Goal: Task Accomplishment & Management: Use online tool/utility

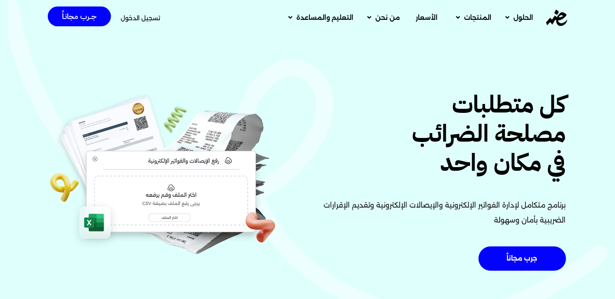
click at [145, 20] on span "تسجيل الدخول" at bounding box center [141, 18] width 40 height 6
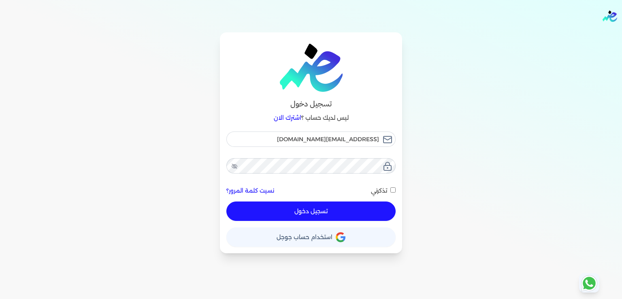
click at [395, 191] on input "تذكرني" at bounding box center [392, 190] width 5 height 5
checkbox input "true"
click at [317, 214] on button "تسجيل دخول" at bounding box center [310, 211] width 169 height 19
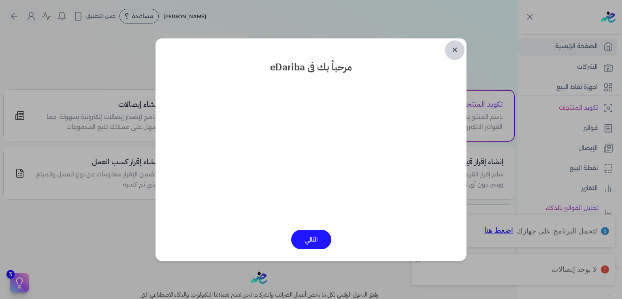
click at [458, 49] on link "✕" at bounding box center [454, 50] width 19 height 19
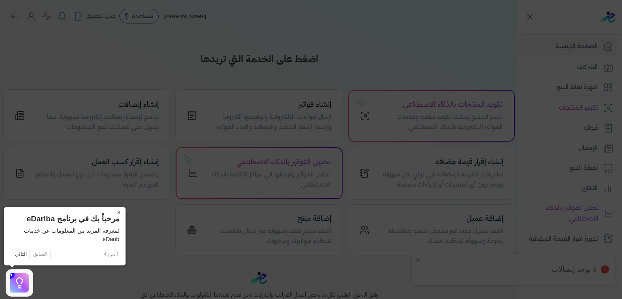
click at [118, 213] on button "×" at bounding box center [119, 212] width 13 height 11
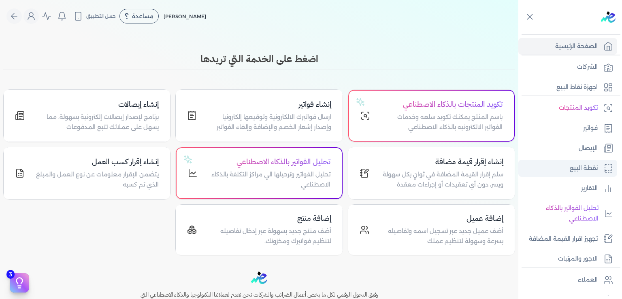
click at [583, 170] on p "نقطة البيع" at bounding box center [584, 168] width 28 height 11
select select
select select "EGP"
select select "EGS"
select select "B"
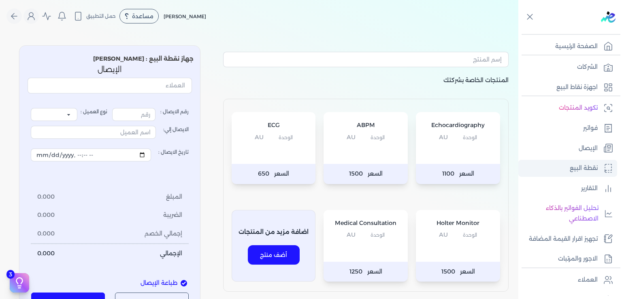
type input "1"
select select "P"
type input "عميل نقدي"
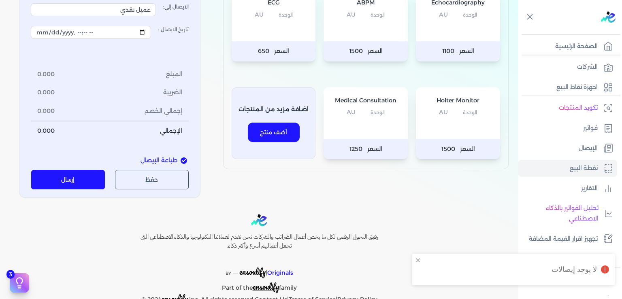
scroll to position [144, 0]
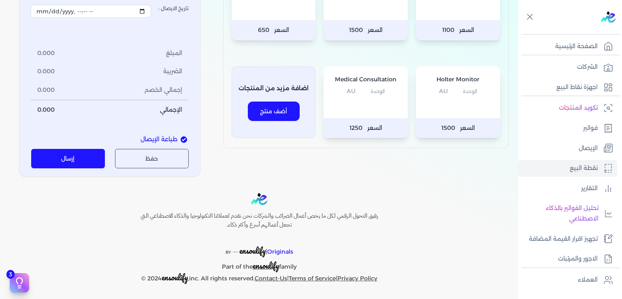
drag, startPoint x: 518, startPoint y: 169, endPoint x: 520, endPoint y: 263, distance: 94.0
click at [518, 263] on div "Toggle Navigation الاسعار العمولات مساعدة خدمة العملاء دليل المستخدم تسجيل الدخ…" at bounding box center [259, 149] width 518 height 299
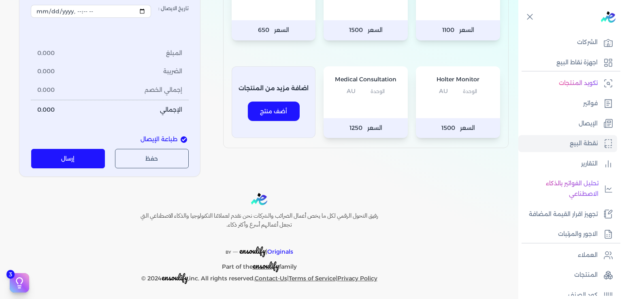
scroll to position [4, 0]
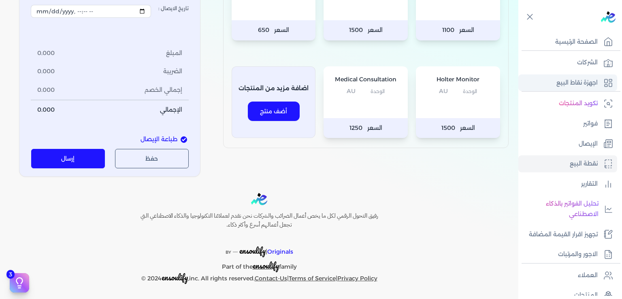
click at [588, 85] on p "اجهزة نقاط البيع" at bounding box center [577, 83] width 41 height 11
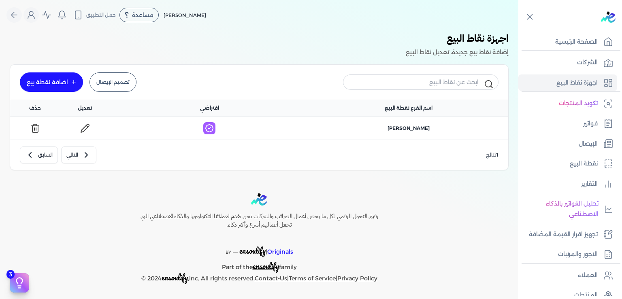
click at [89, 127] on icon at bounding box center [85, 128] width 8 height 8
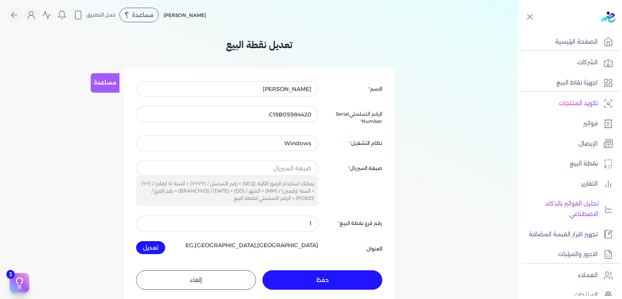
click at [183, 279] on button "إلغاء" at bounding box center [196, 280] width 120 height 19
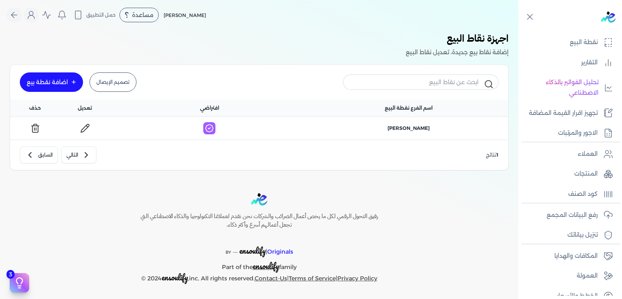
scroll to position [127, 0]
click at [118, 86] on link "تصميم الإيصال" at bounding box center [113, 82] width 47 height 19
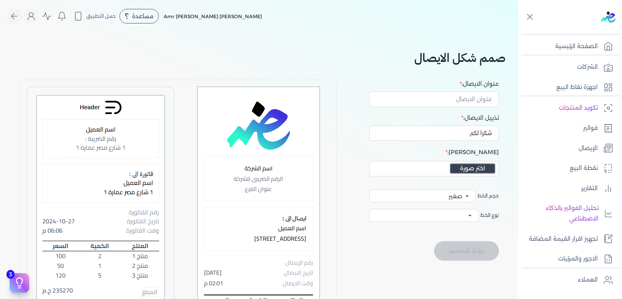
select select
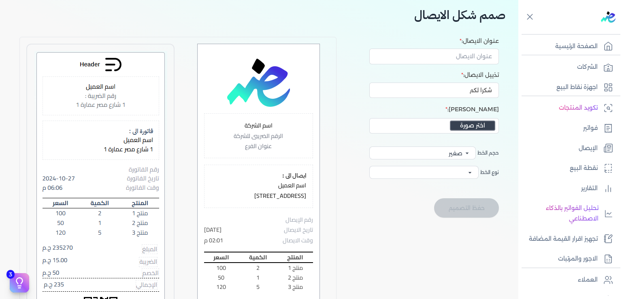
scroll to position [41, 0]
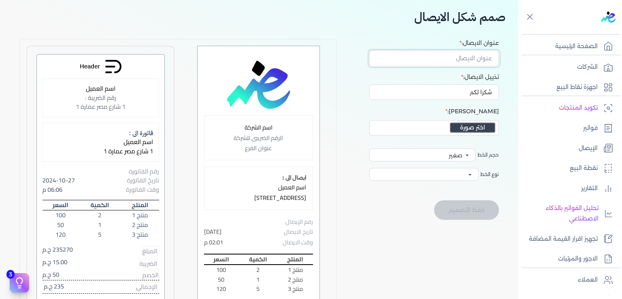
click at [478, 60] on input "عنوان الايصال:" at bounding box center [434, 58] width 130 height 15
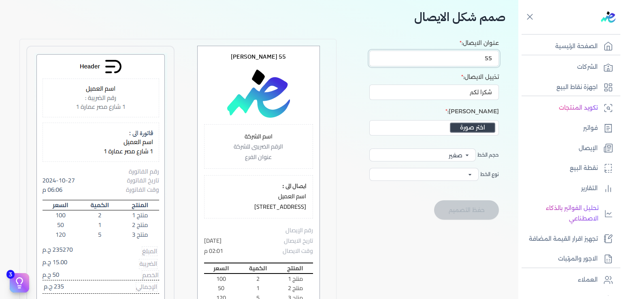
type input "5"
type input "C"
type input "Dr. [PERSON_NAME]"
drag, startPoint x: 465, startPoint y: 94, endPoint x: 549, endPoint y: 107, distance: 85.6
click at [499, 100] on input "شكرا لكم" at bounding box center [434, 92] width 130 height 15
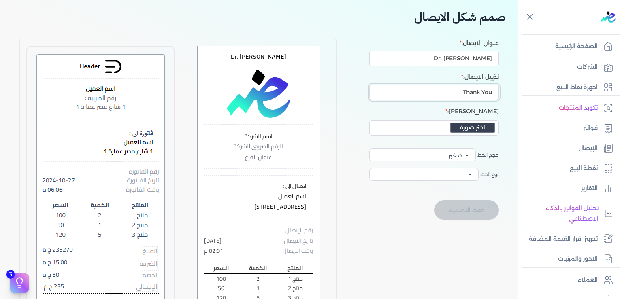
type input "Thank You"
click at [472, 127] on button "اختر صورة" at bounding box center [472, 128] width 45 height 10
click at [437, 128] on div "اختر صورة" at bounding box center [434, 127] width 130 height 15
click at [472, 132] on button "اختر صورة" at bounding box center [472, 128] width 45 height 10
click at [369, 168] on select "Cairo Rubik monospace Arial" at bounding box center [423, 174] width 109 height 13
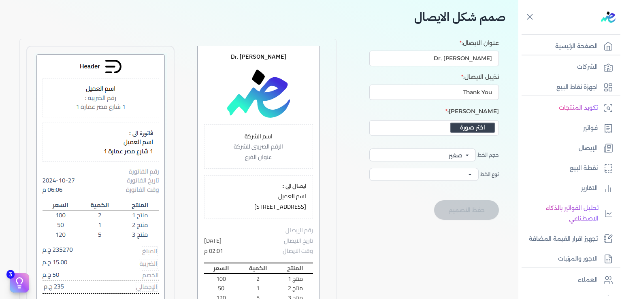
click at [369, 168] on select "Cairo Rubik monospace Arial" at bounding box center [423, 174] width 109 height 13
select select "Arial, sans-serif"
click option "Arial" at bounding box center [0, 0] width 0 height 0
drag, startPoint x: 303, startPoint y: 205, endPoint x: 252, endPoint y: 211, distance: 51.4
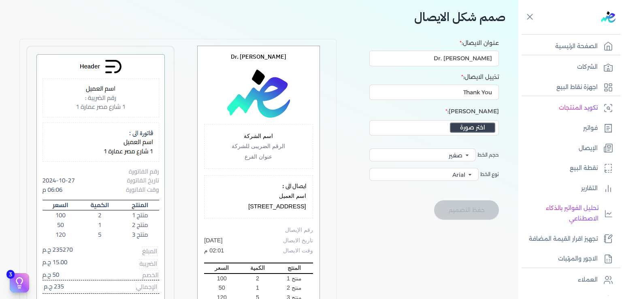
click at [252, 212] on div "ايصال الى : اسم العميل 1 شارع مصر عمارة 1" at bounding box center [258, 196] width 109 height 43
click at [268, 212] on div "ايصال الى : اسم العميل 1 شارع مصر عمارة 1" at bounding box center [258, 196] width 109 height 43
click at [479, 126] on button "اختر صورة" at bounding box center [472, 128] width 45 height 10
click at [404, 220] on div "حفظ التصميم" at bounding box center [422, 210] width 154 height 19
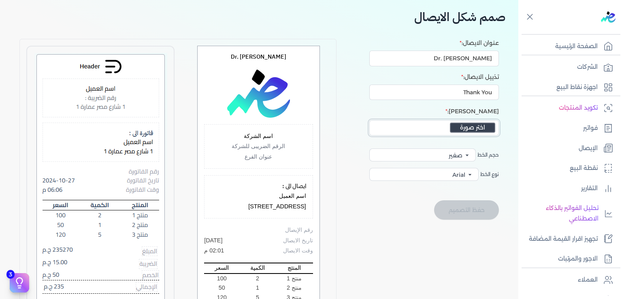
click at [467, 131] on button "اختر صورة" at bounding box center [472, 128] width 45 height 10
click at [476, 126] on button "اختر صورة" at bounding box center [472, 128] width 45 height 10
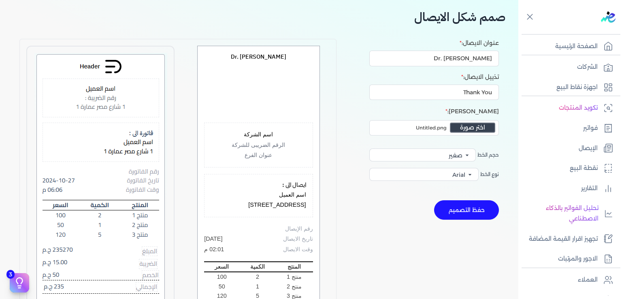
click at [272, 102] on img at bounding box center [258, 93] width 69 height 47
click option "وسط" at bounding box center [0, 0] width 0 height 0
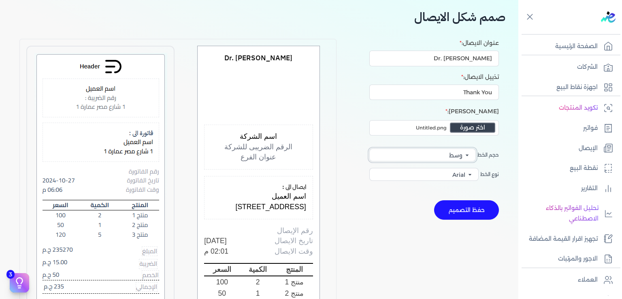
click at [369, 149] on select "صغير وسط كبير" at bounding box center [422, 155] width 107 height 13
select select "text-base"
click option "صغير" at bounding box center [0, 0] width 0 height 0
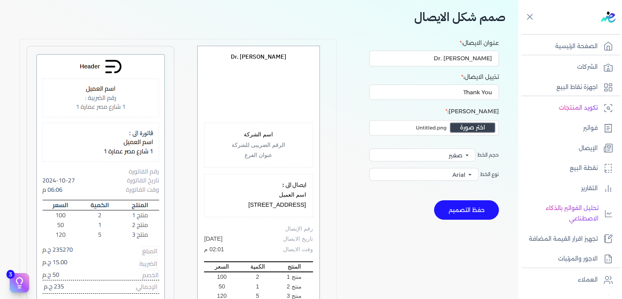
click at [467, 211] on button "حفظ التصميم" at bounding box center [466, 210] width 65 height 19
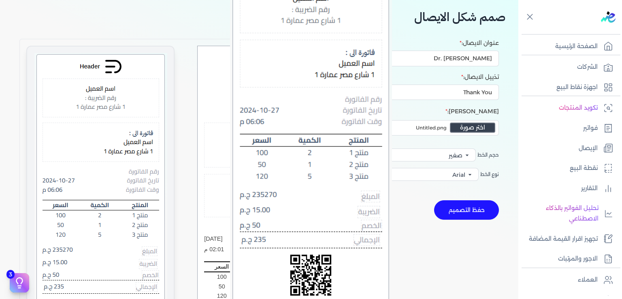
click at [119, 100] on img at bounding box center [100, 213] width 133 height 320
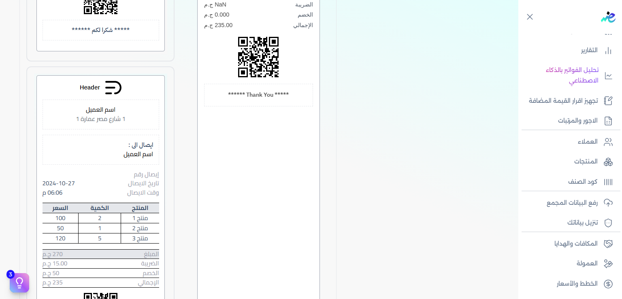
scroll to position [0, 0]
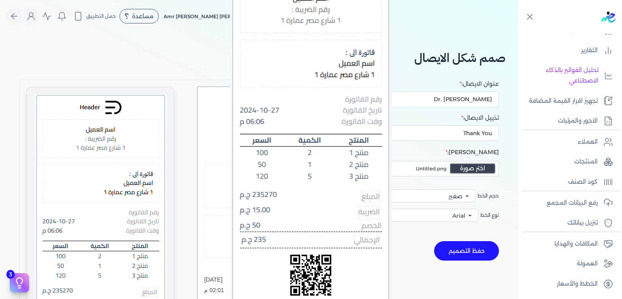
click at [122, 172] on img at bounding box center [100, 254] width 133 height 320
click at [121, 172] on img at bounding box center [100, 254] width 133 height 320
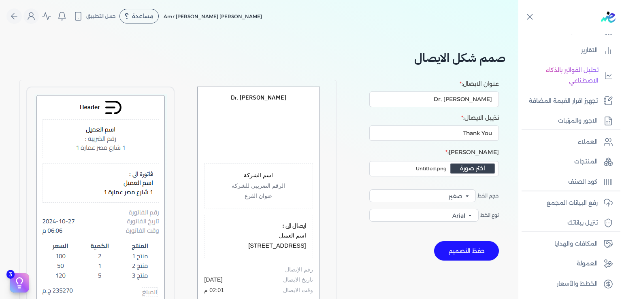
click at [474, 252] on button "حفظ التصميم" at bounding box center [466, 250] width 65 height 19
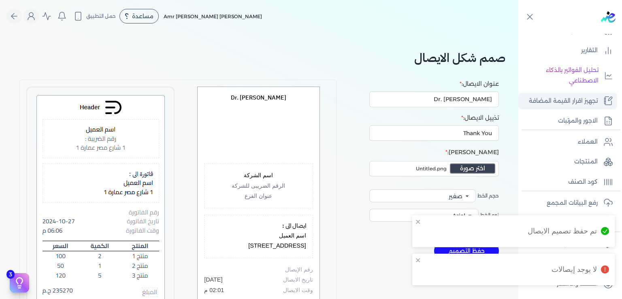
click at [583, 96] on p "تجهيز اقرار القيمة المضافة" at bounding box center [563, 101] width 69 height 11
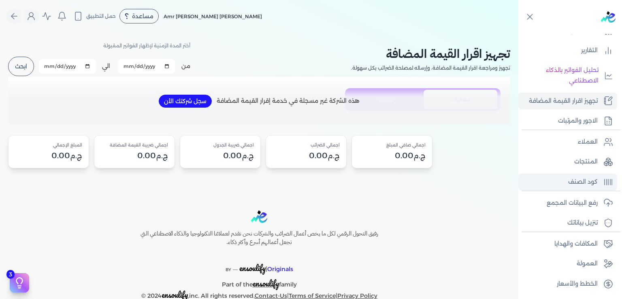
click at [583, 181] on p "كود الصنف" at bounding box center [583, 182] width 30 height 11
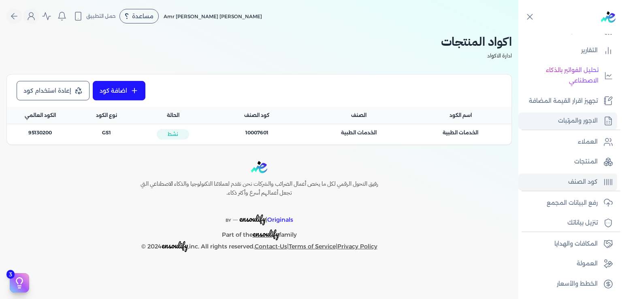
scroll to position [25, 0]
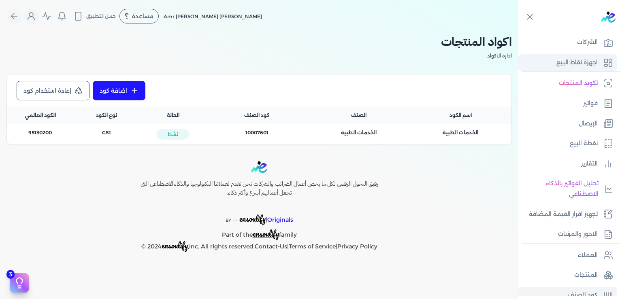
click at [573, 64] on p "اجهزة نقاط البيع" at bounding box center [577, 63] width 41 height 11
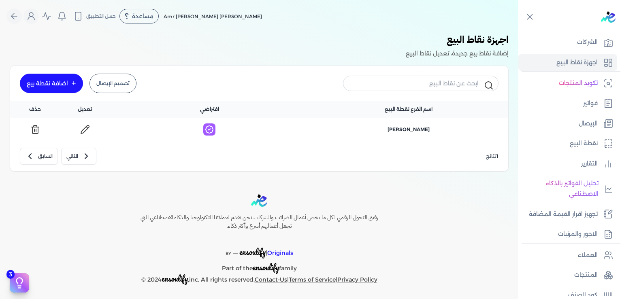
click at [121, 81] on link "تصميم الإيصال" at bounding box center [113, 83] width 47 height 19
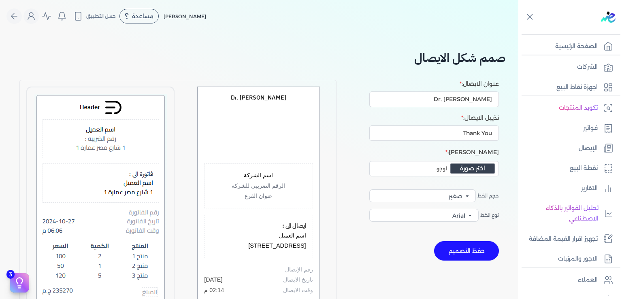
select select "Arial, sans-serif"
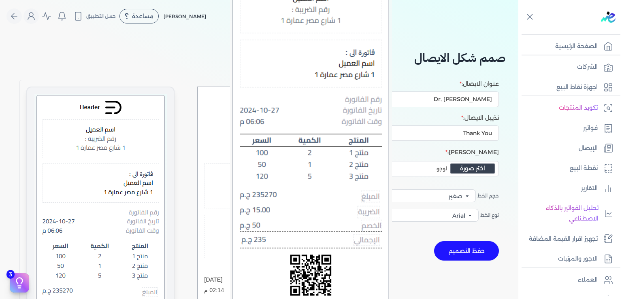
click at [94, 151] on img at bounding box center [100, 254] width 133 height 320
click at [98, 142] on img at bounding box center [100, 254] width 133 height 320
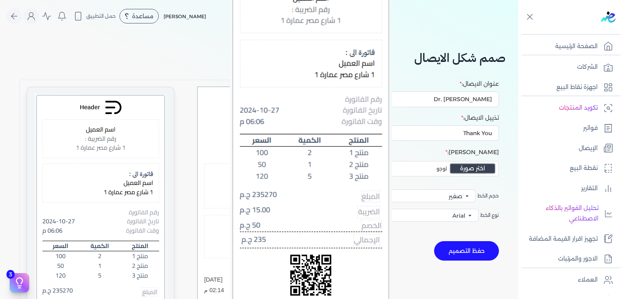
click at [107, 158] on img at bounding box center [100, 254] width 133 height 320
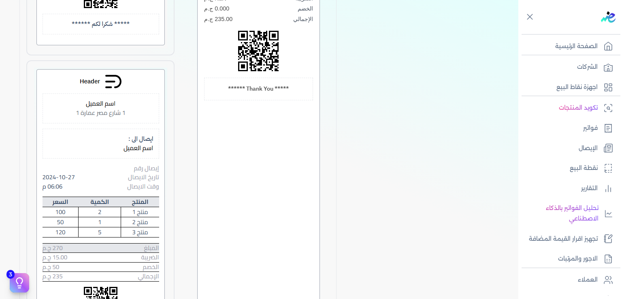
scroll to position [367, 0]
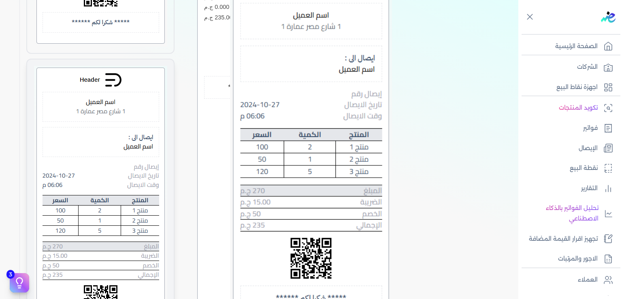
click at [141, 102] on img at bounding box center [100, 213] width 133 height 294
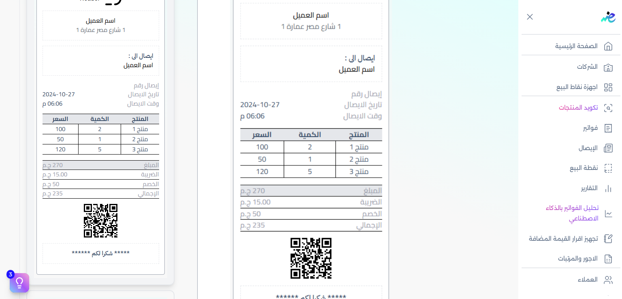
scroll to position [0, 0]
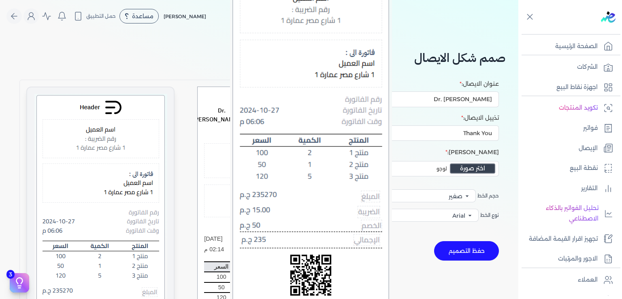
click at [124, 137] on img at bounding box center [100, 254] width 133 height 320
click at [119, 156] on img at bounding box center [100, 254] width 133 height 320
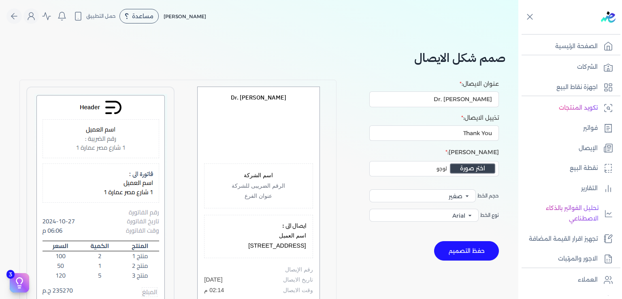
click at [261, 185] on p "الرقم الضريبى للشركة" at bounding box center [258, 186] width 95 height 11
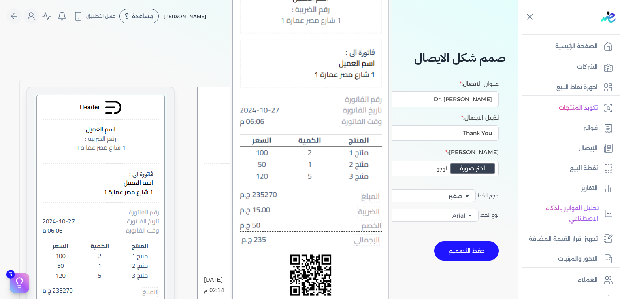
click at [133, 166] on img at bounding box center [100, 254] width 133 height 320
click at [133, 167] on img at bounding box center [100, 254] width 133 height 320
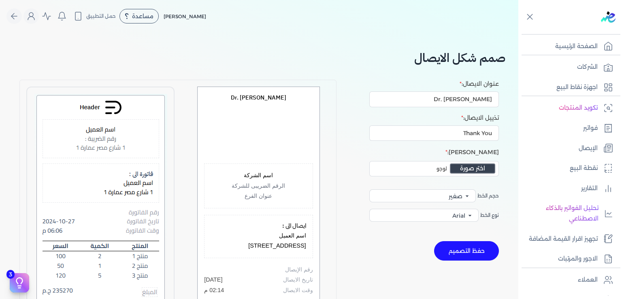
click at [294, 170] on div "اسم الشركة الرقم الضريبى للشركة عنوان الفرع" at bounding box center [258, 186] width 109 height 45
drag, startPoint x: 269, startPoint y: 198, endPoint x: 243, endPoint y: 196, distance: 26.0
click at [243, 196] on p "عنوان الفرع" at bounding box center [258, 196] width 95 height 11
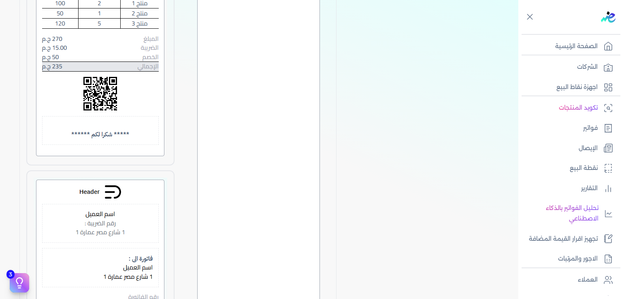
scroll to position [1239, 0]
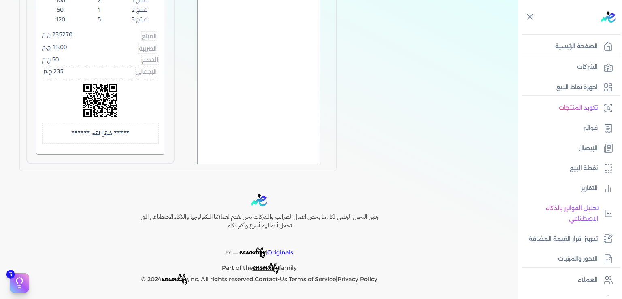
click at [596, 147] on p "الإيصال" at bounding box center [588, 148] width 19 height 11
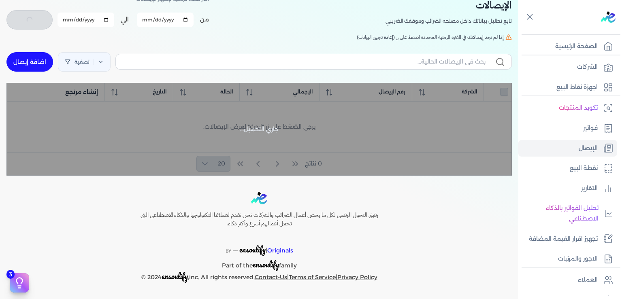
scroll to position [45, 0]
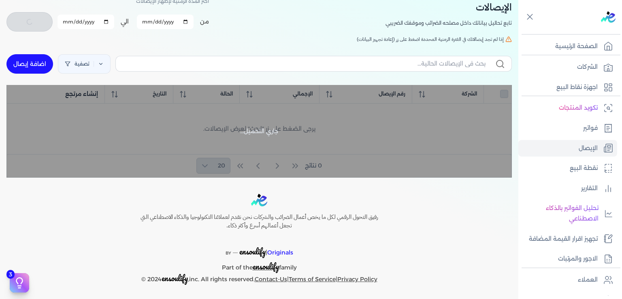
checkbox input "false"
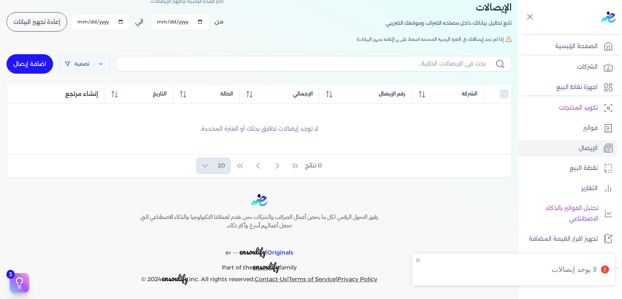
click at [26, 71] on link "اضافة إيصال" at bounding box center [29, 63] width 47 height 19
select select
select select "EGP"
select select "EGS"
select select "B"
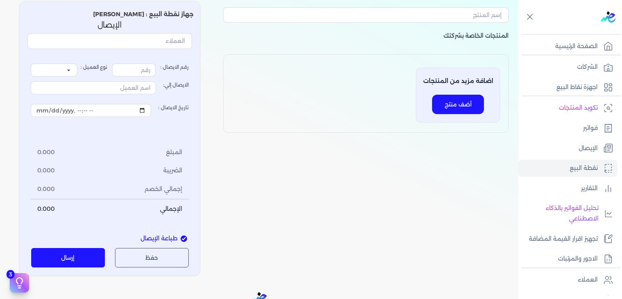
type input "1"
select select "P"
type input "عميل نقدي"
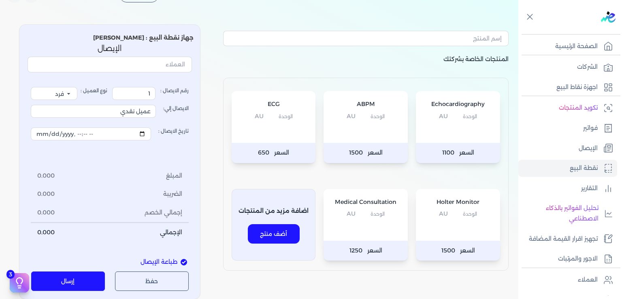
scroll to position [40, 0]
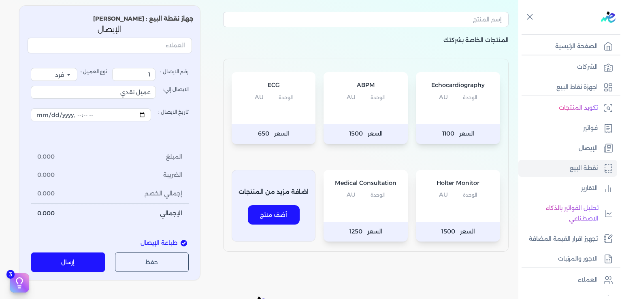
click at [456, 124] on div "Echocardiography الوحدة AU" at bounding box center [458, 98] width 84 height 52
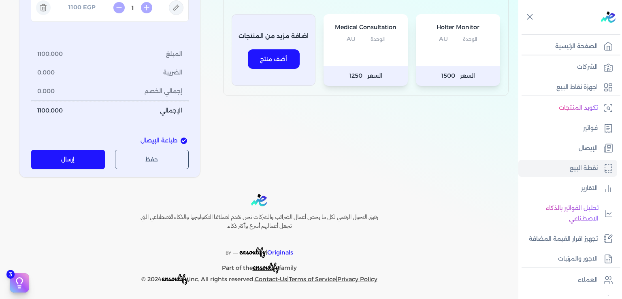
scroll to position [197, 0]
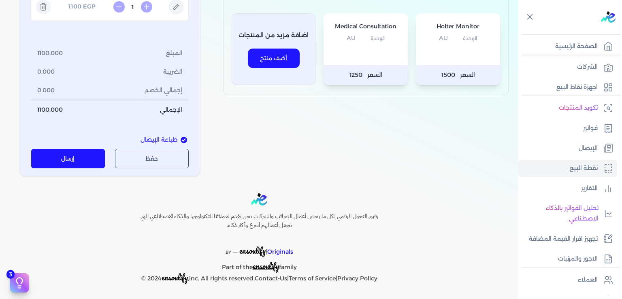
click at [177, 139] on span "طباعة الإيصال" at bounding box center [159, 140] width 37 height 9
click at [181, 139] on input "طباعة الإيصال" at bounding box center [184, 140] width 6 height 6
click at [177, 139] on span "طباعة الإيصال" at bounding box center [159, 140] width 37 height 9
click at [181, 139] on input "طباعة الإيصال" at bounding box center [184, 140] width 6 height 6
checkbox input "true"
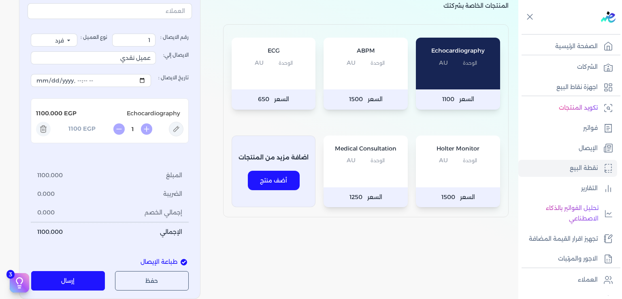
scroll to position [0, 0]
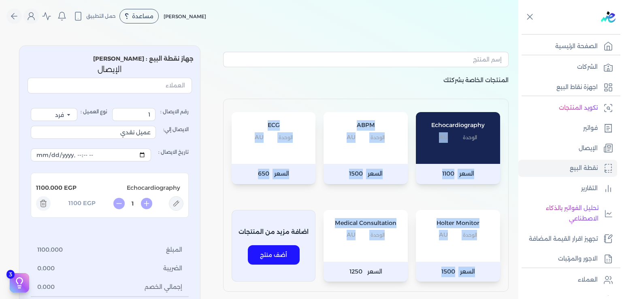
drag, startPoint x: 356, startPoint y: 244, endPoint x: 438, endPoint y: 133, distance: 138.5
click at [438, 133] on div "Echocardiography الوحدة AU السعر 1100 ABPM الوحدة AU السعر 1500 ECG الوحدة AU ا…" at bounding box center [366, 195] width 286 height 193
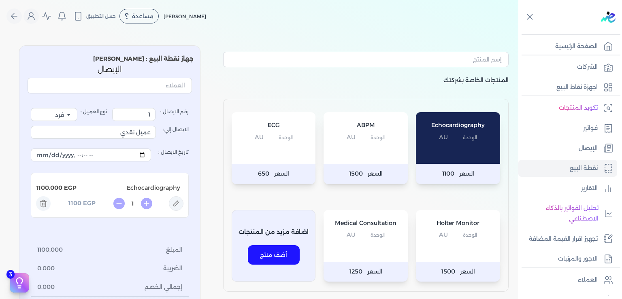
click at [428, 77] on p "المنتجات الخاصة بشركتك" at bounding box center [366, 86] width 286 height 23
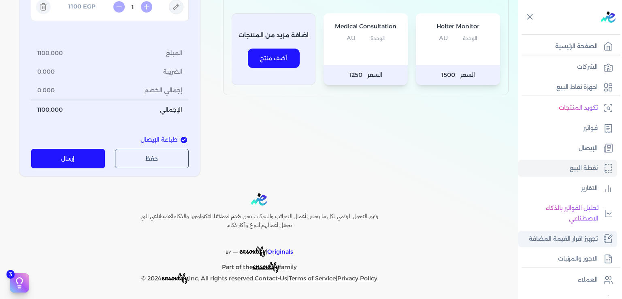
scroll to position [147, 0]
